Goal: Information Seeking & Learning: Learn about a topic

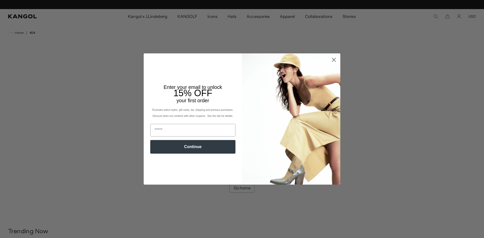
click at [337, 61] on circle "Close dialog" at bounding box center [333, 60] width 8 height 8
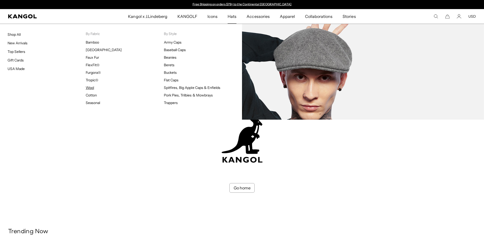
click at [91, 87] on link "Wool" at bounding box center [90, 87] width 8 height 5
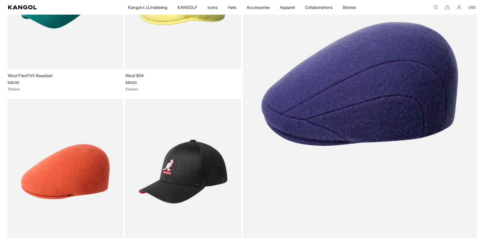
scroll to position [0, 104]
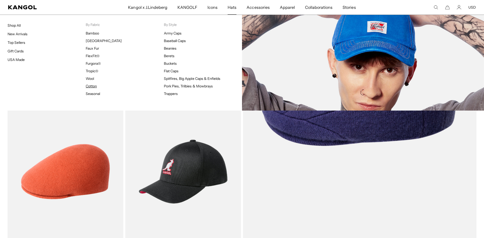
click at [91, 87] on link "Cotton" at bounding box center [91, 86] width 11 height 5
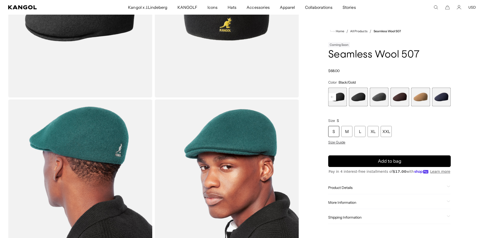
scroll to position [120, 0]
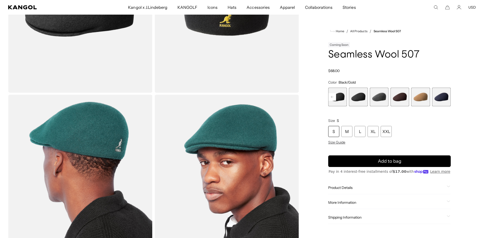
click at [349, 187] on span "Product Details" at bounding box center [386, 187] width 116 height 5
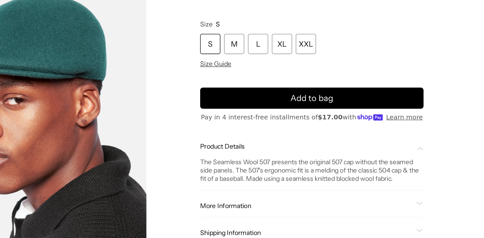
scroll to position [120, 0]
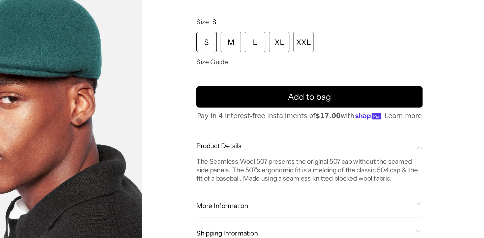
click at [440, 219] on span "More Information" at bounding box center [386, 220] width 116 height 5
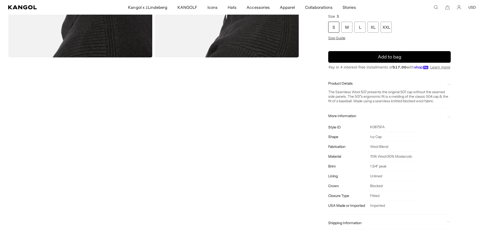
scroll to position [0, 0]
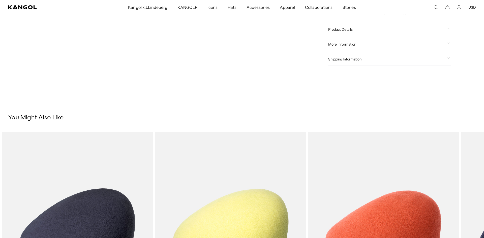
scroll to position [188, 0]
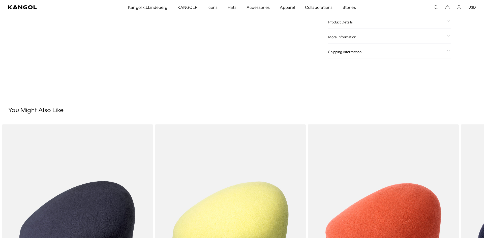
click at [353, 36] on span "More Information" at bounding box center [386, 37] width 116 height 5
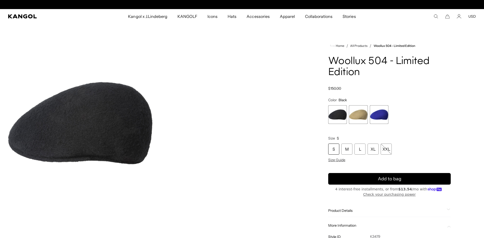
scroll to position [0, 104]
click at [436, 18] on icon "Search here" at bounding box center [435, 16] width 5 height 5
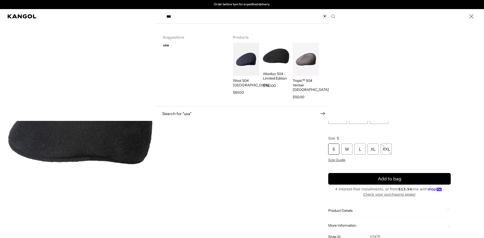
type input "***"
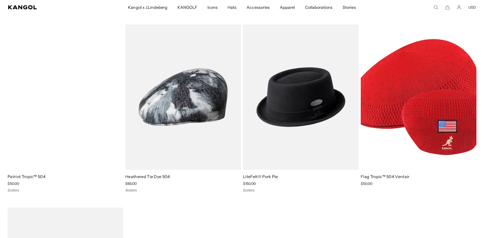
scroll to position [254, 0]
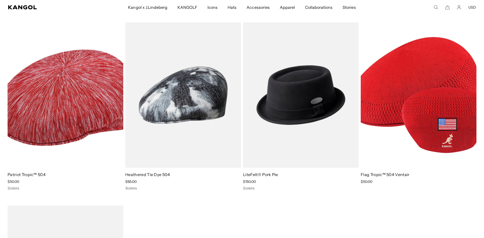
click at [40, 119] on img at bounding box center [66, 94] width 116 height 145
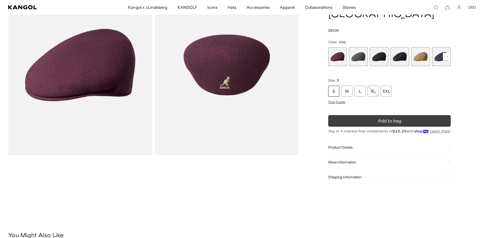
scroll to position [59, 0]
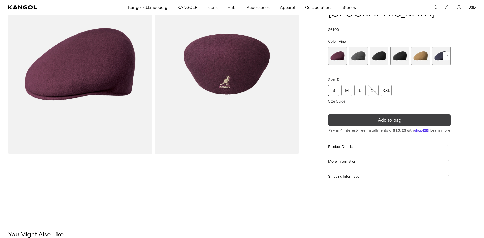
click at [356, 174] on span "Shipping Information" at bounding box center [386, 176] width 116 height 5
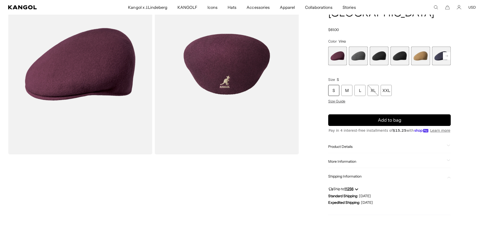
click at [347, 159] on span "More Information" at bounding box center [386, 161] width 116 height 5
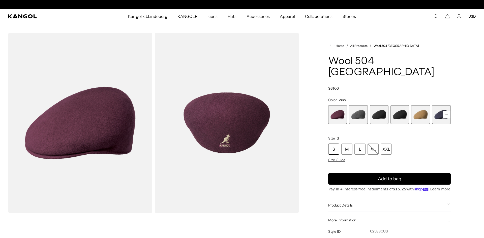
scroll to position [0, 0]
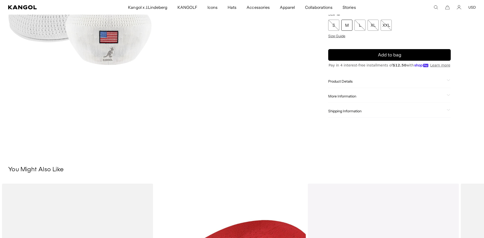
scroll to position [113, 0]
click at [351, 98] on span "More Information" at bounding box center [386, 96] width 116 height 5
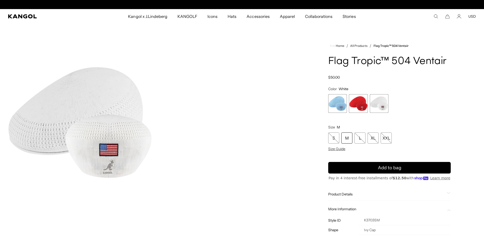
scroll to position [0, 0]
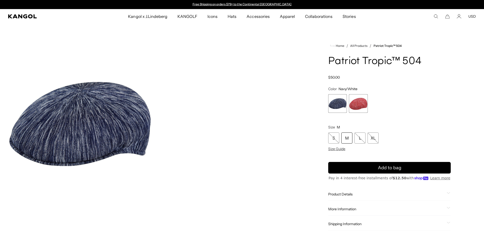
click at [365, 101] on span "2 of 2" at bounding box center [358, 103] width 19 height 19
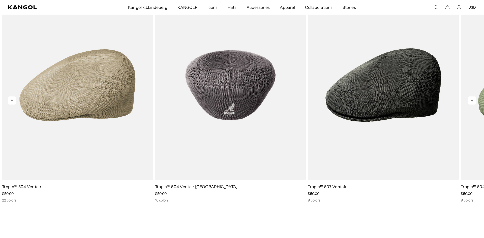
click at [273, 126] on img "2 of 5" at bounding box center [230, 84] width 151 height 189
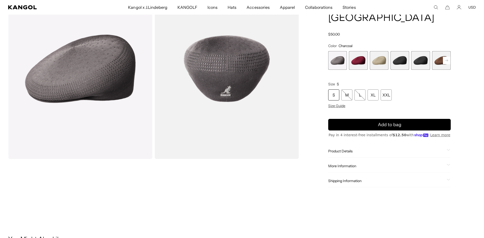
scroll to position [54, 0]
click at [344, 164] on span "More Information" at bounding box center [386, 166] width 116 height 5
